Goal: Task Accomplishment & Management: Use online tool/utility

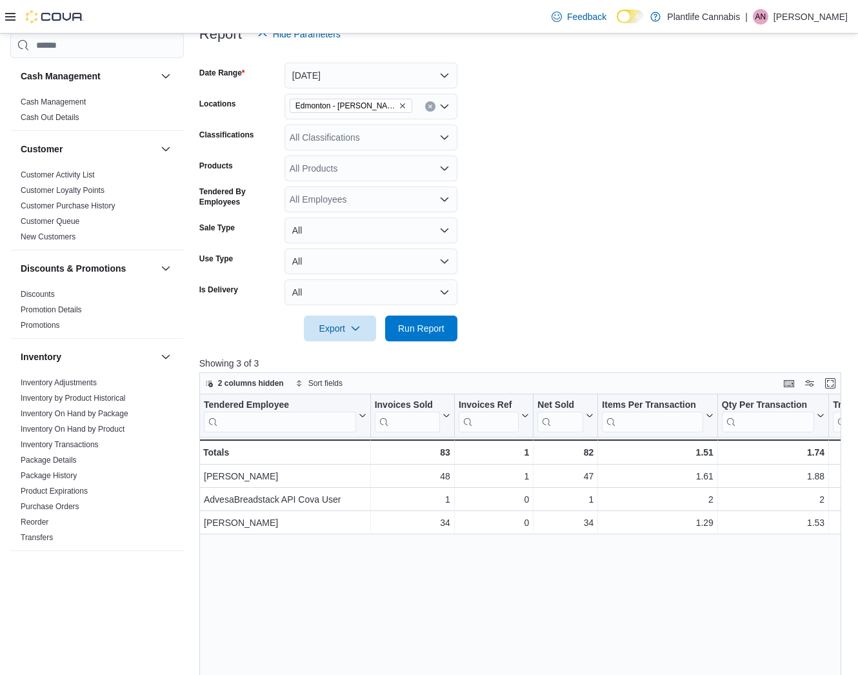
scroll to position [532, 0]
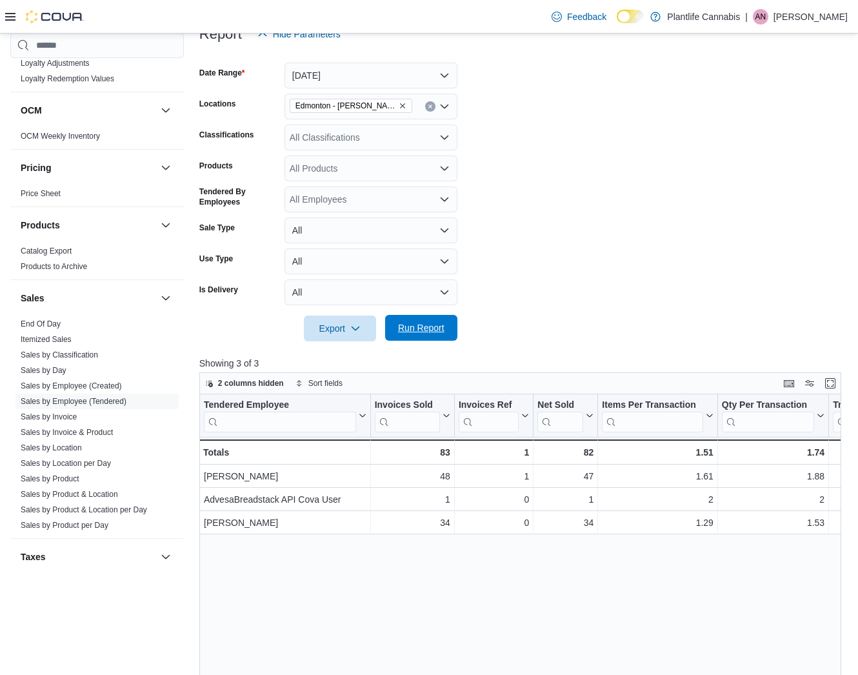
click at [433, 330] on span "Run Report" at bounding box center [421, 327] width 46 height 13
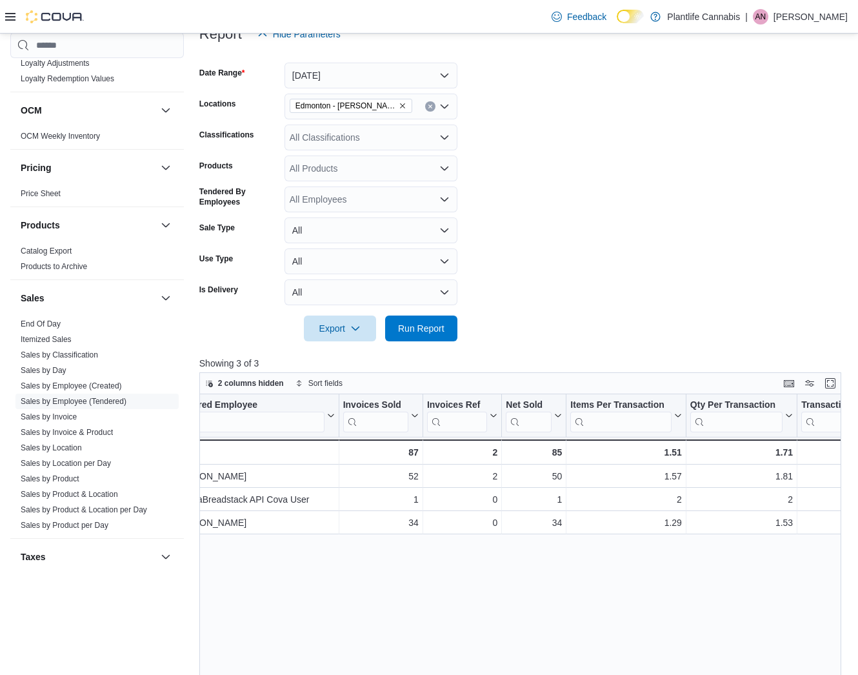
scroll to position [0, 0]
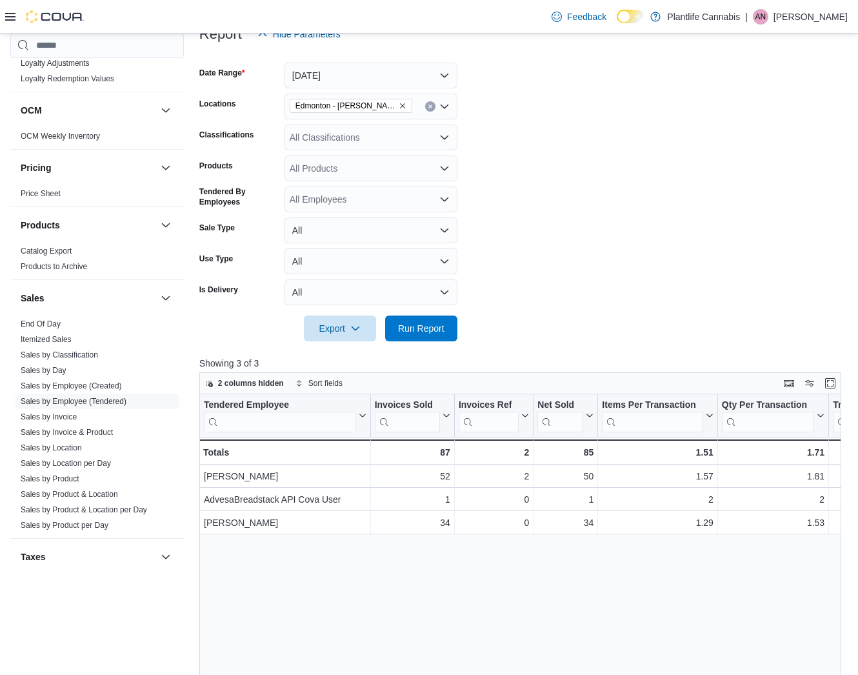
click at [322, 137] on div "All Classifications" at bounding box center [371, 138] width 173 height 26
type input "***"
click at [338, 153] on button "Accessory Group" at bounding box center [371, 159] width 173 height 19
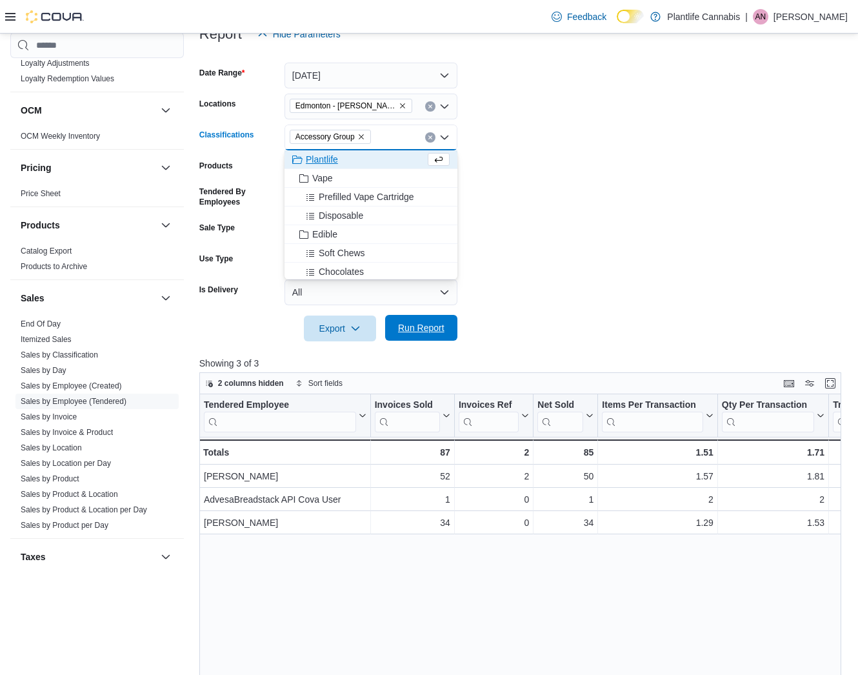
click at [431, 324] on span "Run Report" at bounding box center [421, 327] width 46 height 13
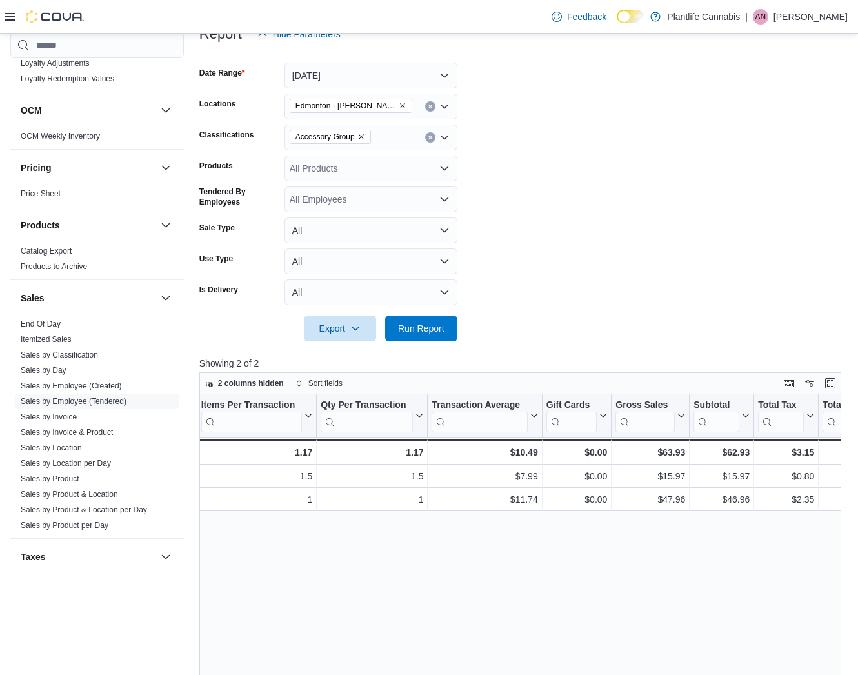
scroll to position [0, 347]
click at [430, 137] on icon "Clear input" at bounding box center [429, 137] width 3 height 3
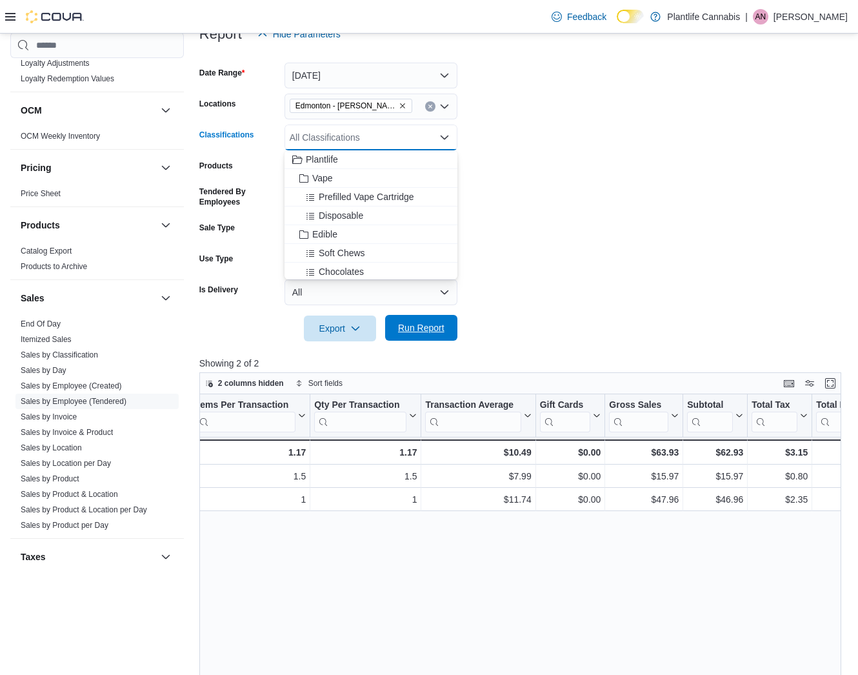
click at [411, 318] on span "Run Report" at bounding box center [421, 328] width 57 height 26
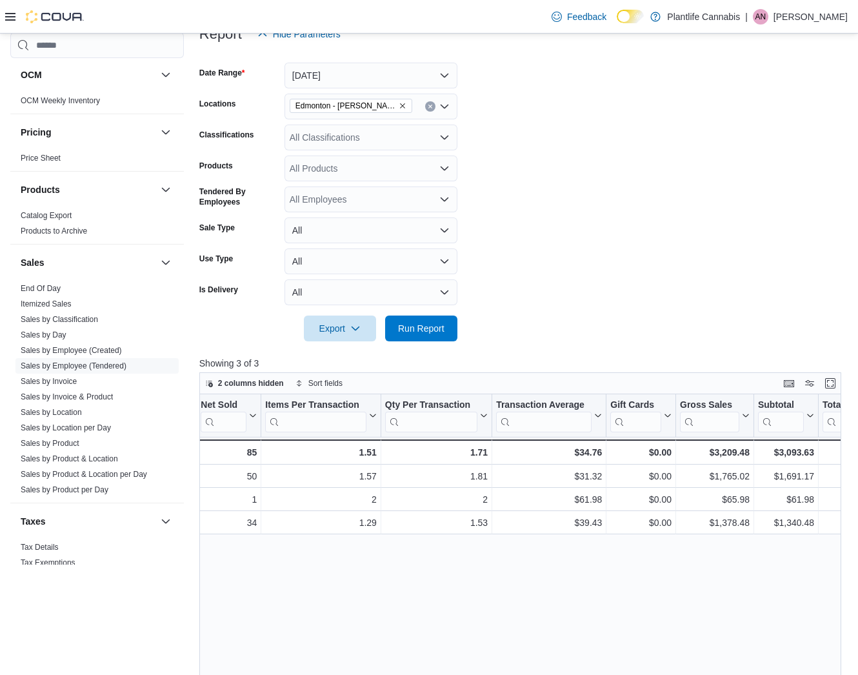
scroll to position [576, 0]
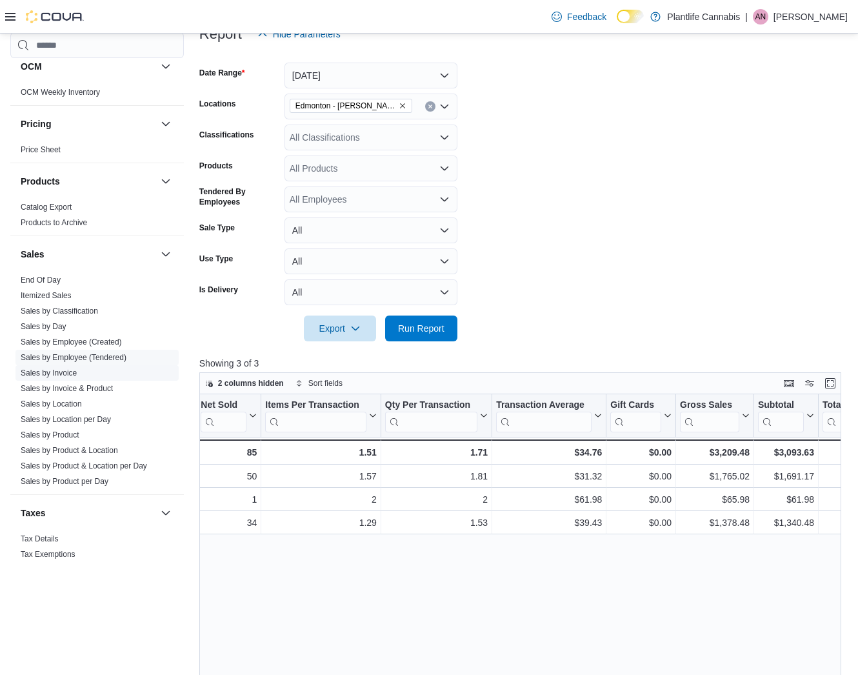
click at [81, 373] on span "Sales by Invoice" at bounding box center [96, 372] width 163 height 15
click at [65, 374] on link "Sales by Invoice" at bounding box center [49, 372] width 56 height 9
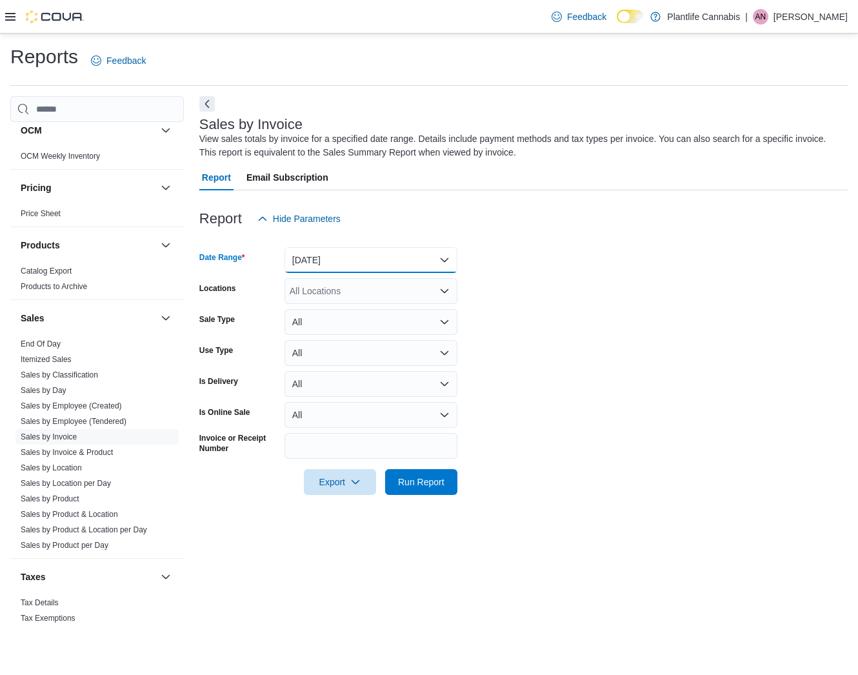
click at [344, 264] on button "[DATE]" at bounding box center [371, 260] width 173 height 26
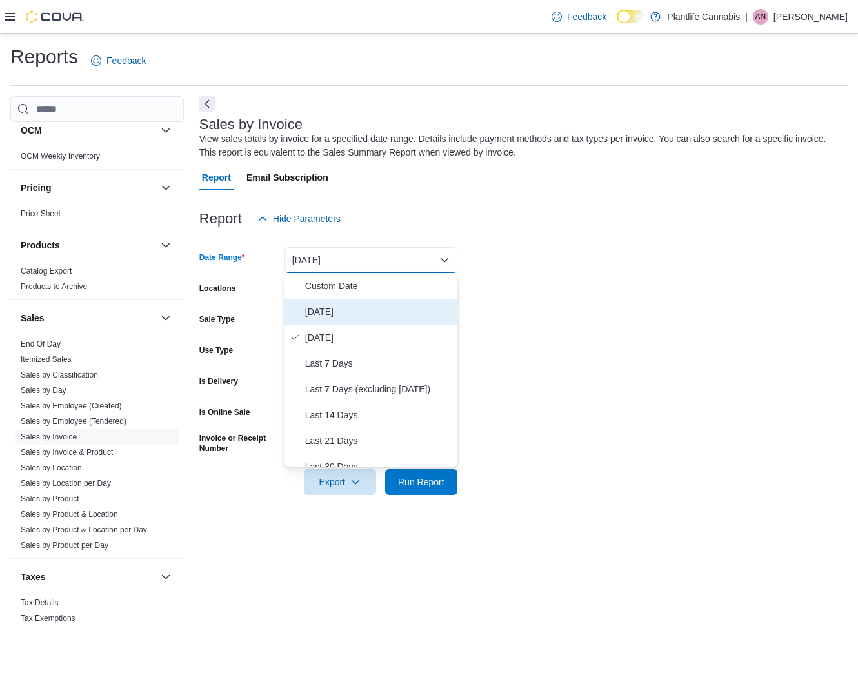
click at [335, 317] on span "[DATE]" at bounding box center [378, 311] width 147 height 15
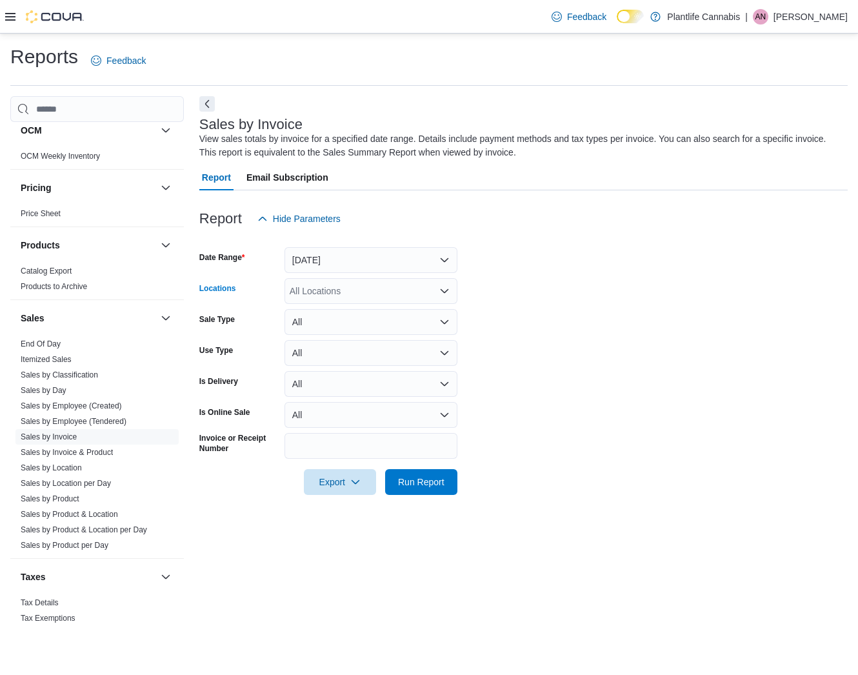
click at [305, 291] on div "All Locations" at bounding box center [371, 291] width 173 height 26
type input "*******"
click at [368, 312] on span "Edmonton - [PERSON_NAME]" at bounding box center [380, 312] width 123 height 13
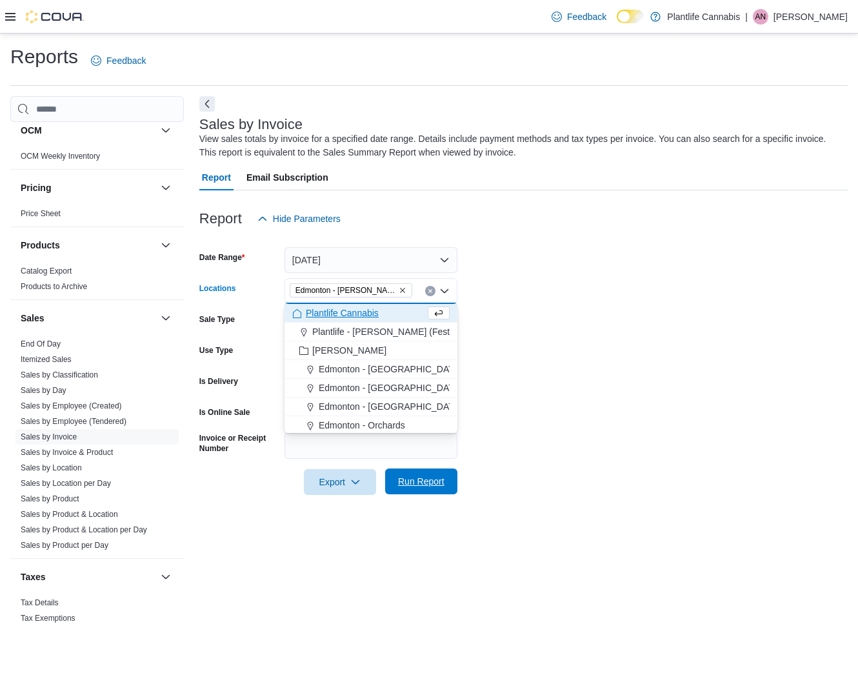
click at [419, 480] on span "Run Report" at bounding box center [421, 481] width 46 height 13
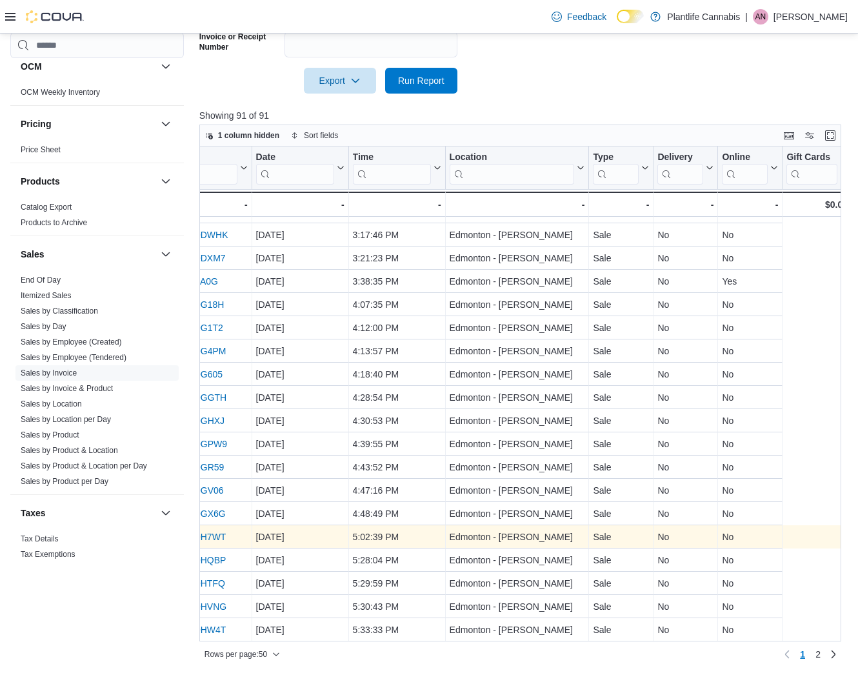
scroll to position [737, 0]
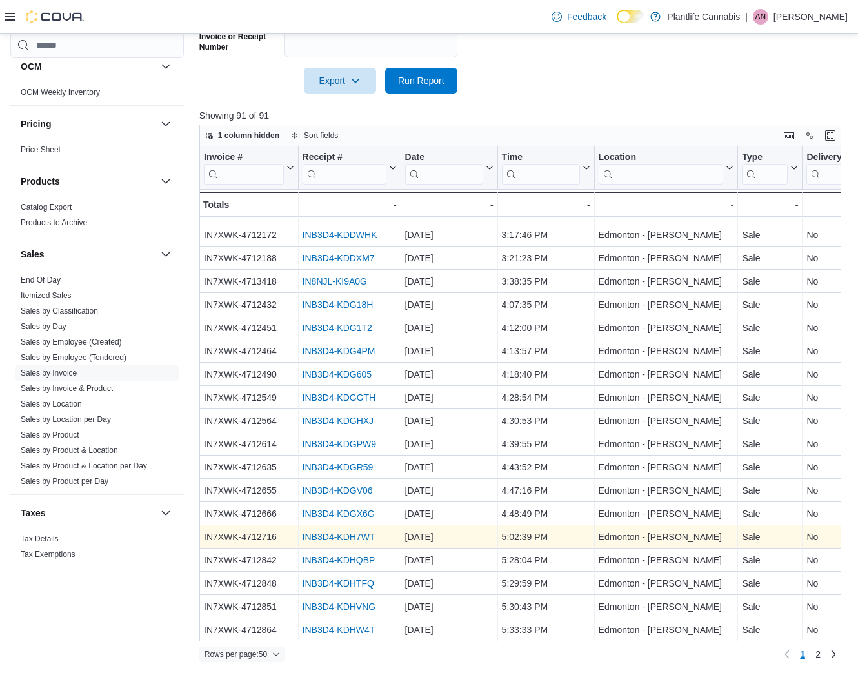
click at [265, 656] on span "Rows per page : 50" at bounding box center [236, 654] width 63 height 10
click at [272, 636] on button "100 rows" at bounding box center [255, 628] width 72 height 26
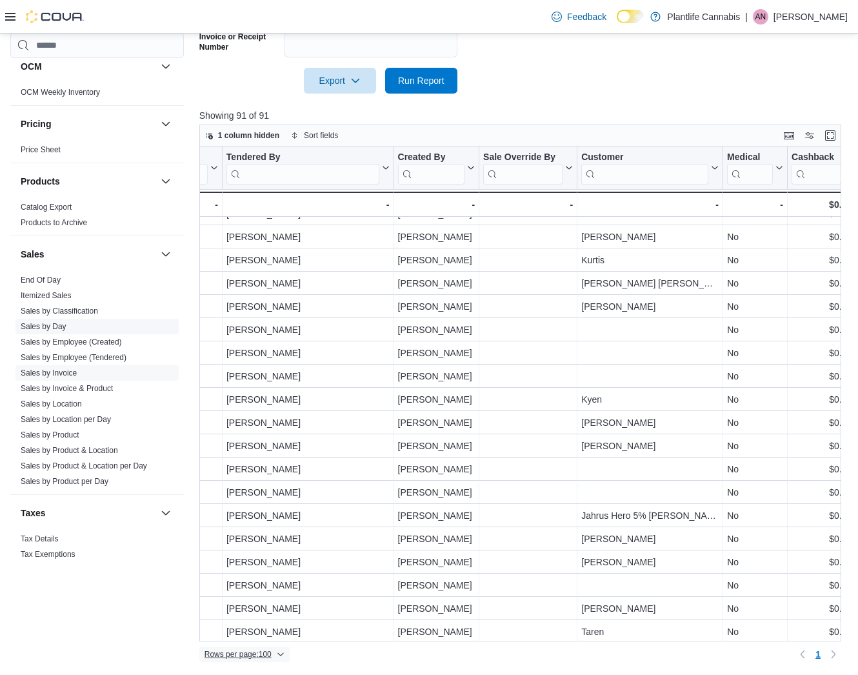
scroll to position [956, 1678]
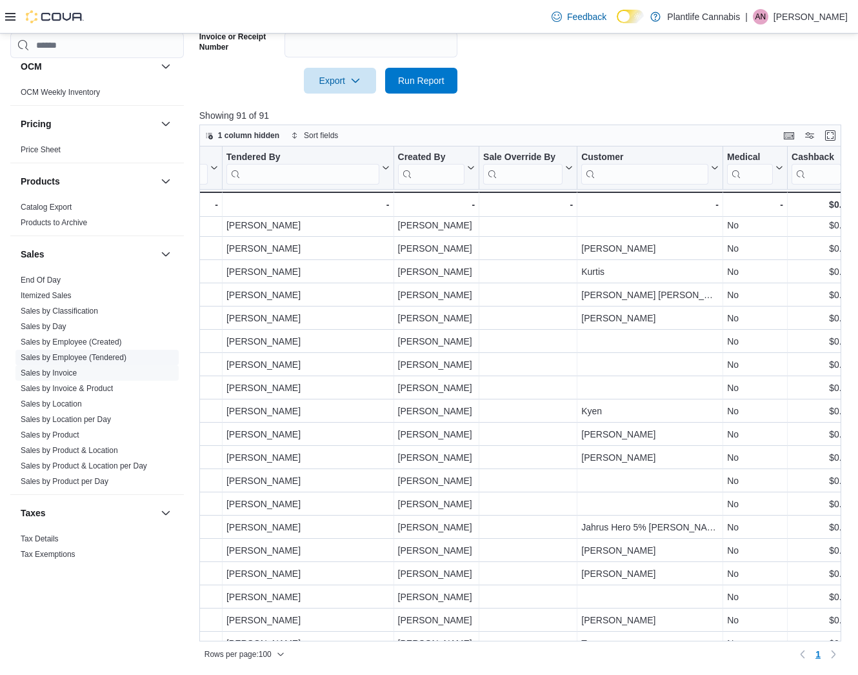
click at [104, 357] on link "Sales by Employee (Tendered)" at bounding box center [74, 357] width 106 height 9
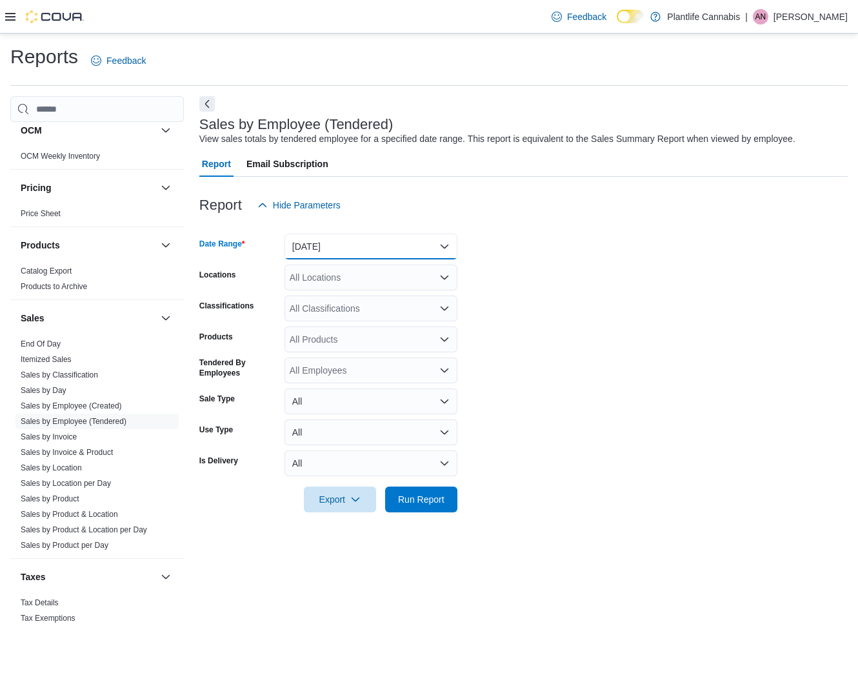
click at [325, 243] on button "[DATE]" at bounding box center [371, 247] width 173 height 26
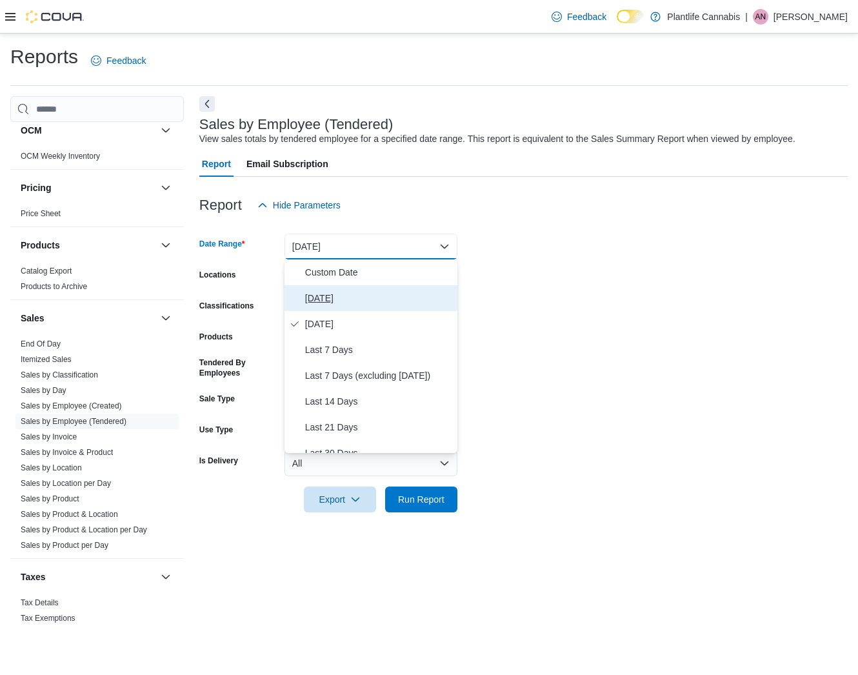
click at [325, 301] on span "[DATE]" at bounding box center [378, 297] width 147 height 15
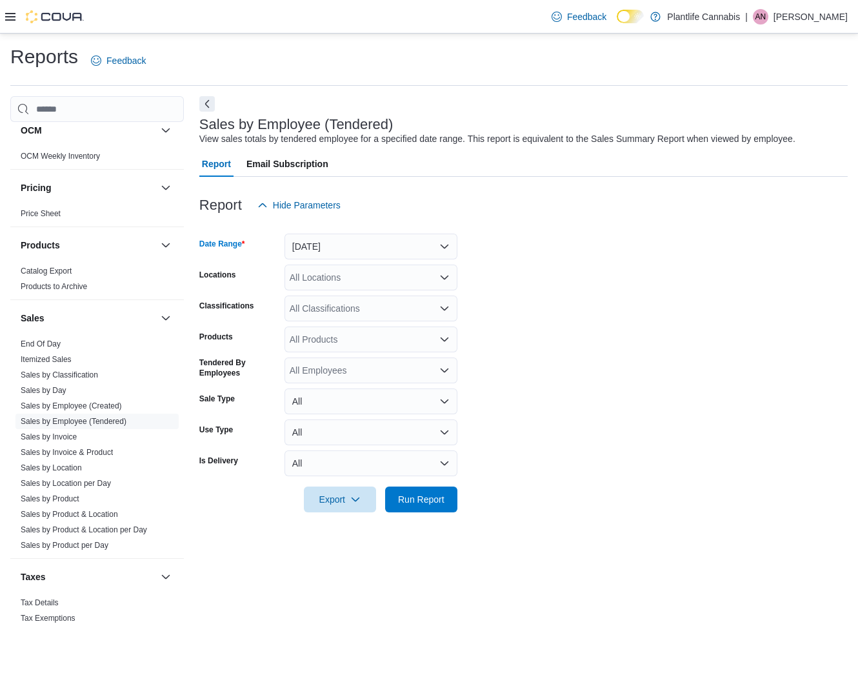
click at [319, 281] on div "All Locations" at bounding box center [371, 278] width 173 height 26
type input "****"
click at [397, 292] on button "Edmonton - [PERSON_NAME]" at bounding box center [371, 299] width 173 height 19
click at [427, 506] on span "Run Report" at bounding box center [421, 499] width 57 height 26
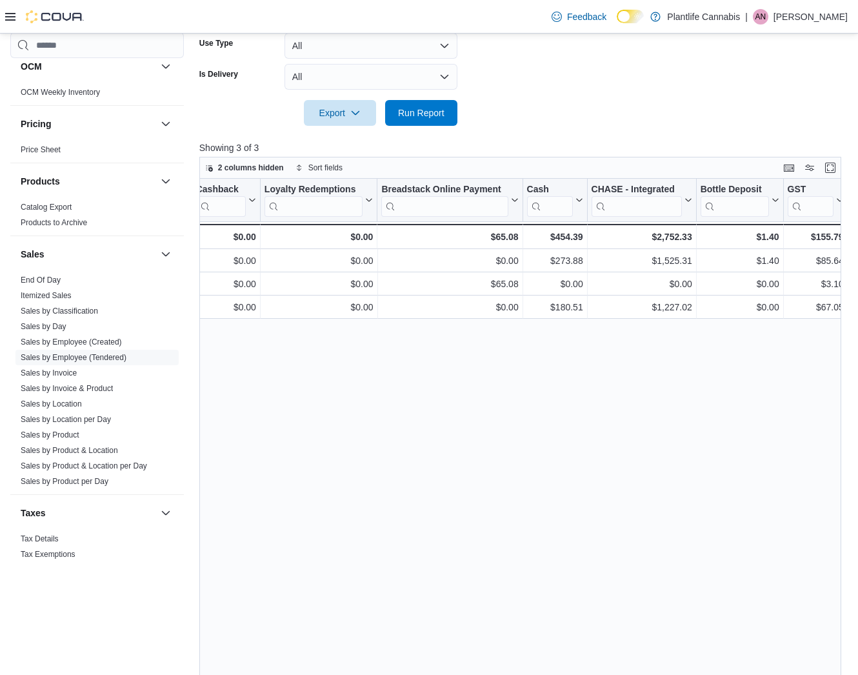
scroll to position [0, 1434]
drag, startPoint x: 652, startPoint y: 237, endPoint x: 686, endPoint y: 235, distance: 34.2
click at [687, 235] on div "$2,752.33" at bounding box center [640, 236] width 101 height 15
drag, startPoint x: 651, startPoint y: 237, endPoint x: 690, endPoint y: 237, distance: 39.4
click at [690, 237] on div "$2,752.33" at bounding box center [640, 236] width 101 height 15
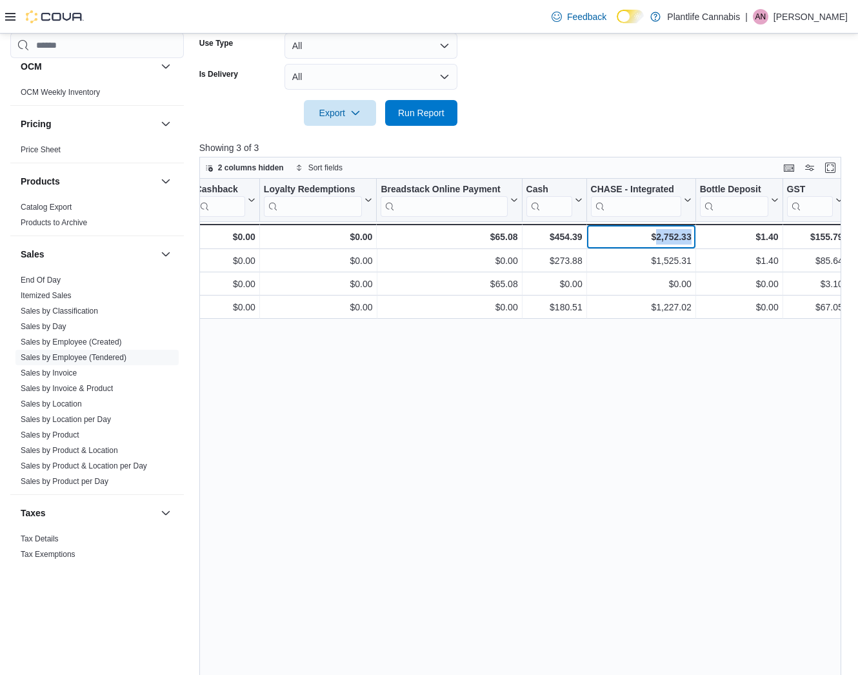
scroll to position [0, 1433]
copy div "2,752.33"
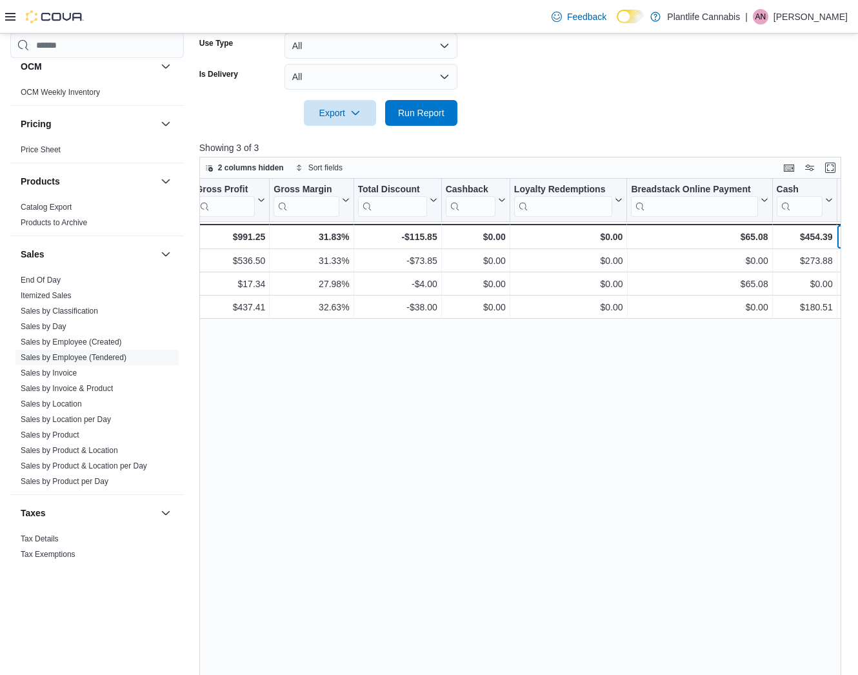
scroll to position [0, 1188]
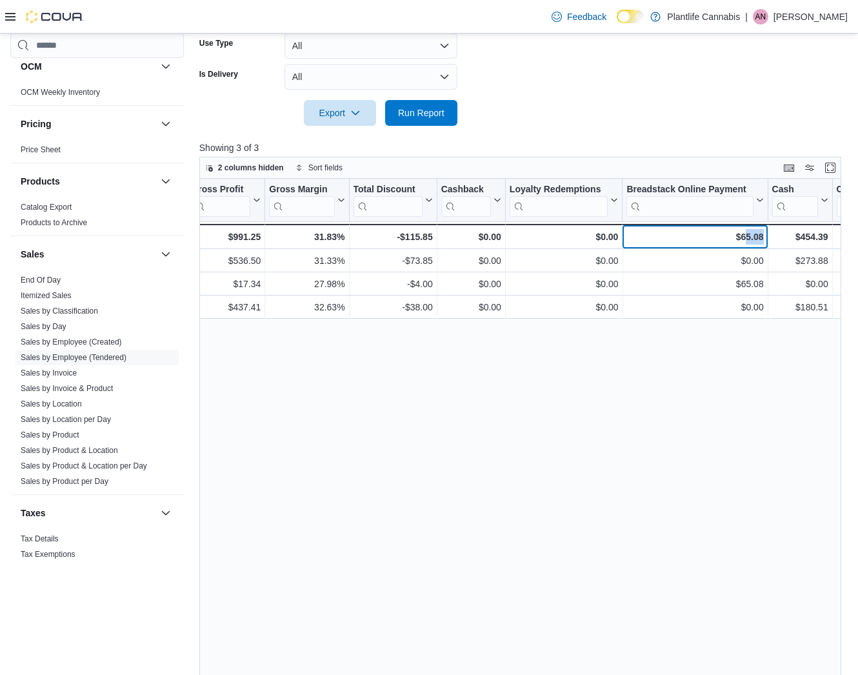
drag, startPoint x: 740, startPoint y: 238, endPoint x: 754, endPoint y: 236, distance: 13.7
click at [766, 235] on div "$65.08 - Breadstack Online Payment, column 19, row 4" at bounding box center [695, 236] width 145 height 25
click at [746, 236] on div "$65.08" at bounding box center [694, 236] width 137 height 15
drag, startPoint x: 739, startPoint y: 238, endPoint x: 769, endPoint y: 235, distance: 30.4
click at [769, 235] on div "Totals - Tendered Employee, column 1, row 4 89 - Invoices Sold, column 2, row 4…" at bounding box center [85, 236] width 2147 height 25
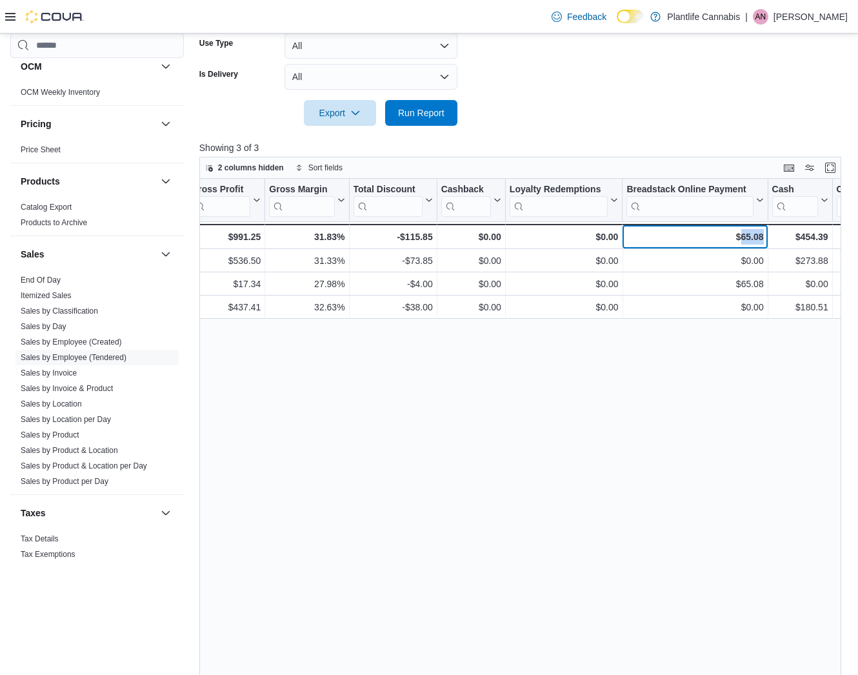
copy div "65.08 - Breadstack Online Payment, column 19, row 4"
click at [652, 374] on div "Tendered Employee Click to view column header actions Invoices Sold Click to vi…" at bounding box center [520, 438] width 642 height 518
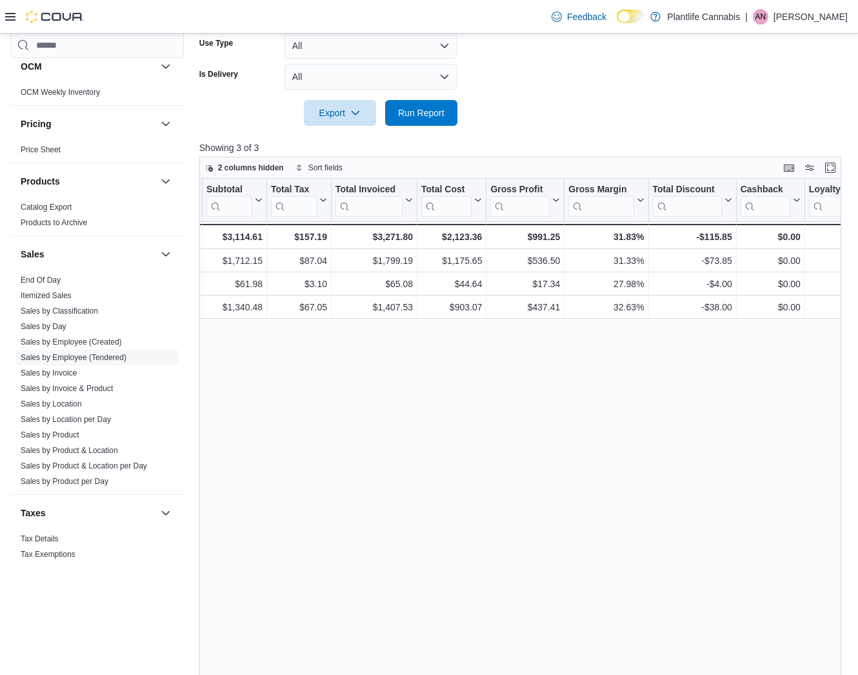
scroll to position [0, 867]
